Goal: Task Accomplishment & Management: Manage account settings

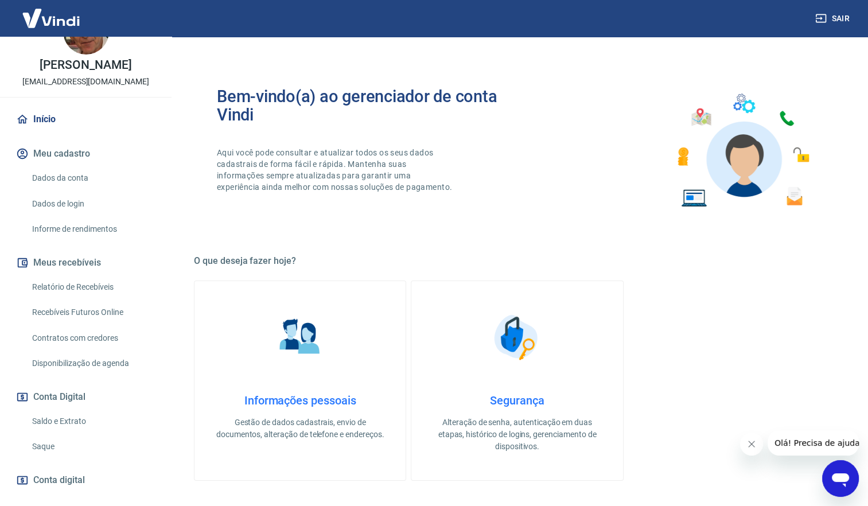
scroll to position [57, 0]
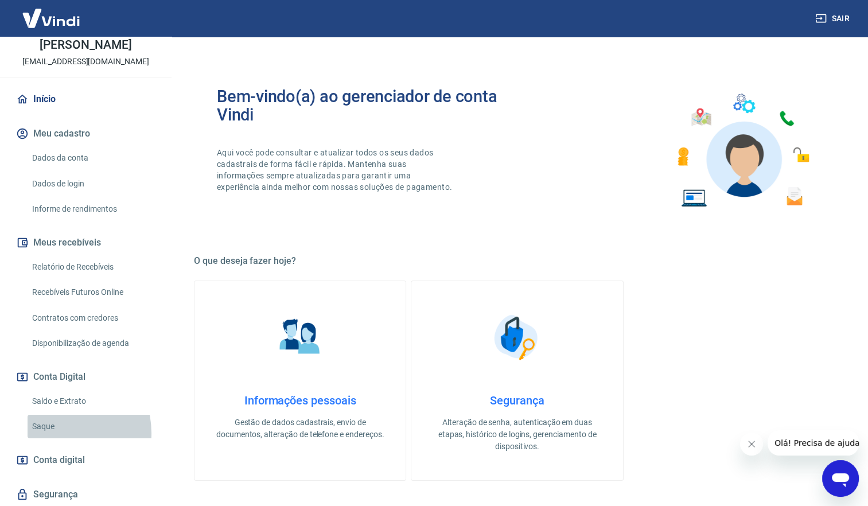
click at [55, 433] on link "Saque" at bounding box center [93, 427] width 130 height 24
